Goal: Task Accomplishment & Management: Use online tool/utility

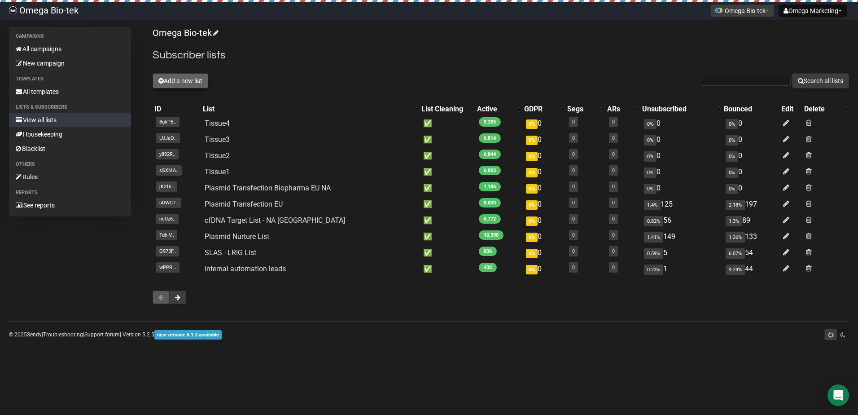
click at [171, 80] on button "Add a new list" at bounding box center [181, 80] width 56 height 15
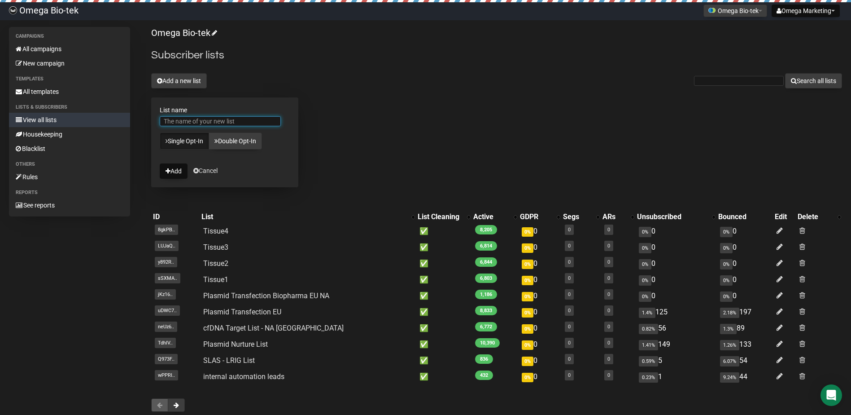
click at [206, 122] on input "List name" at bounding box center [220, 121] width 121 height 10
type input "NGS Biopharma"
click at [180, 167] on button "Add" at bounding box center [174, 170] width 28 height 15
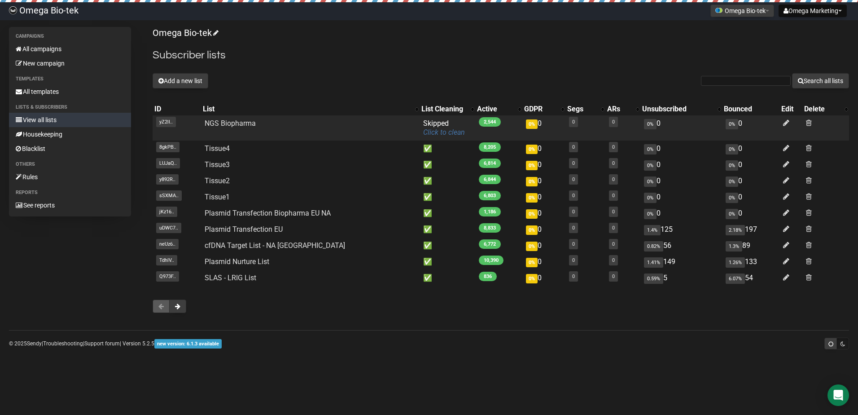
click at [437, 133] on link "Click to clean" at bounding box center [444, 132] width 42 height 9
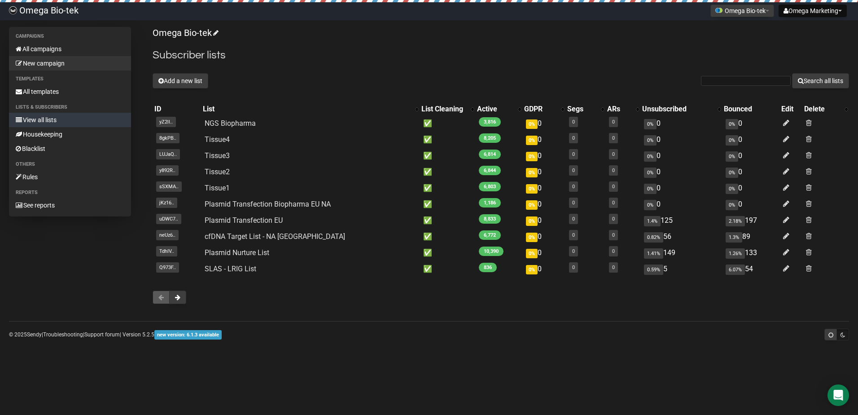
click at [44, 61] on link "New campaign" at bounding box center [70, 63] width 122 height 14
